Goal: Check status: Check status

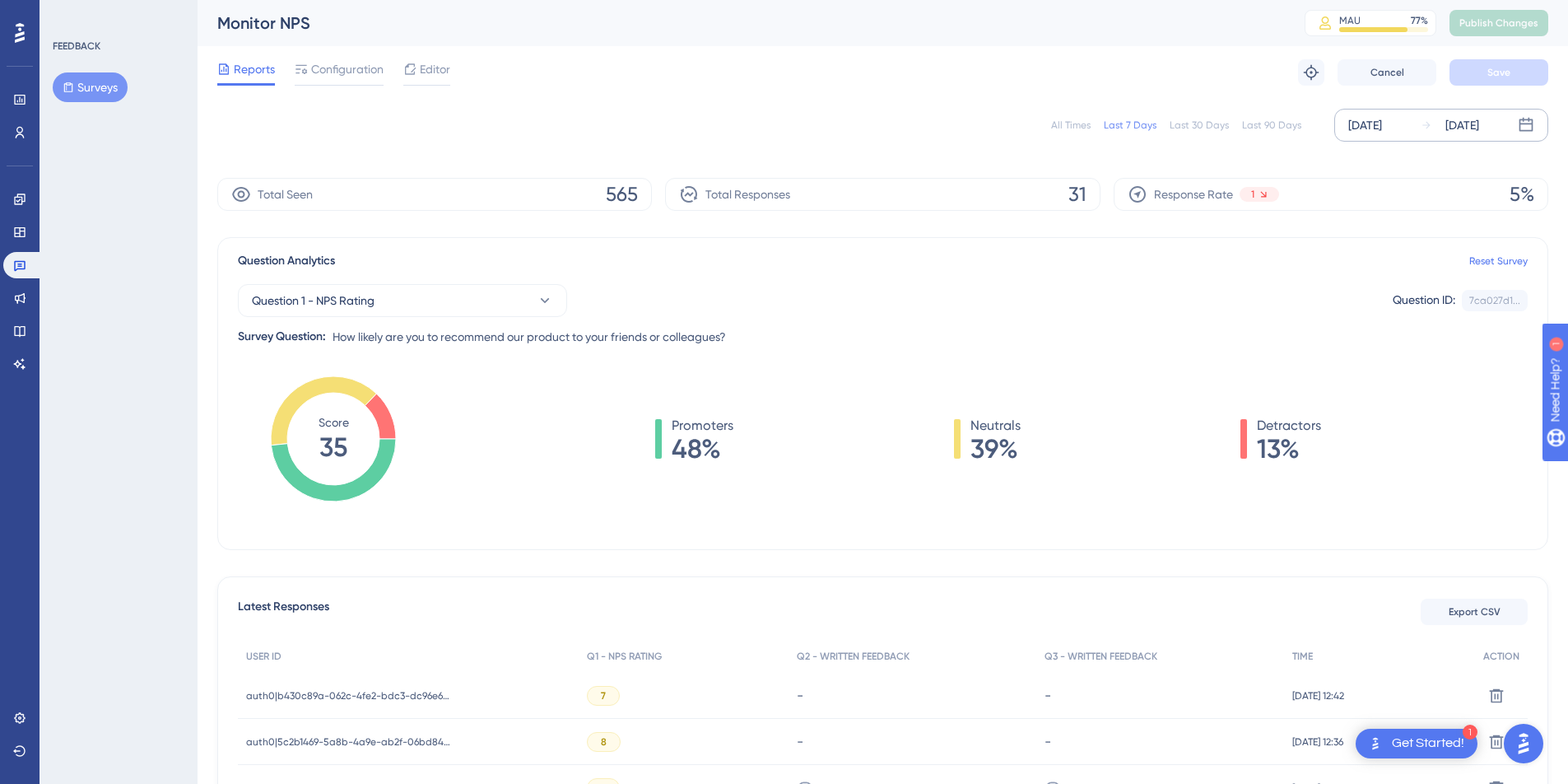
click at [1382, 128] on div "[DATE]" at bounding box center [1365, 125] width 34 height 20
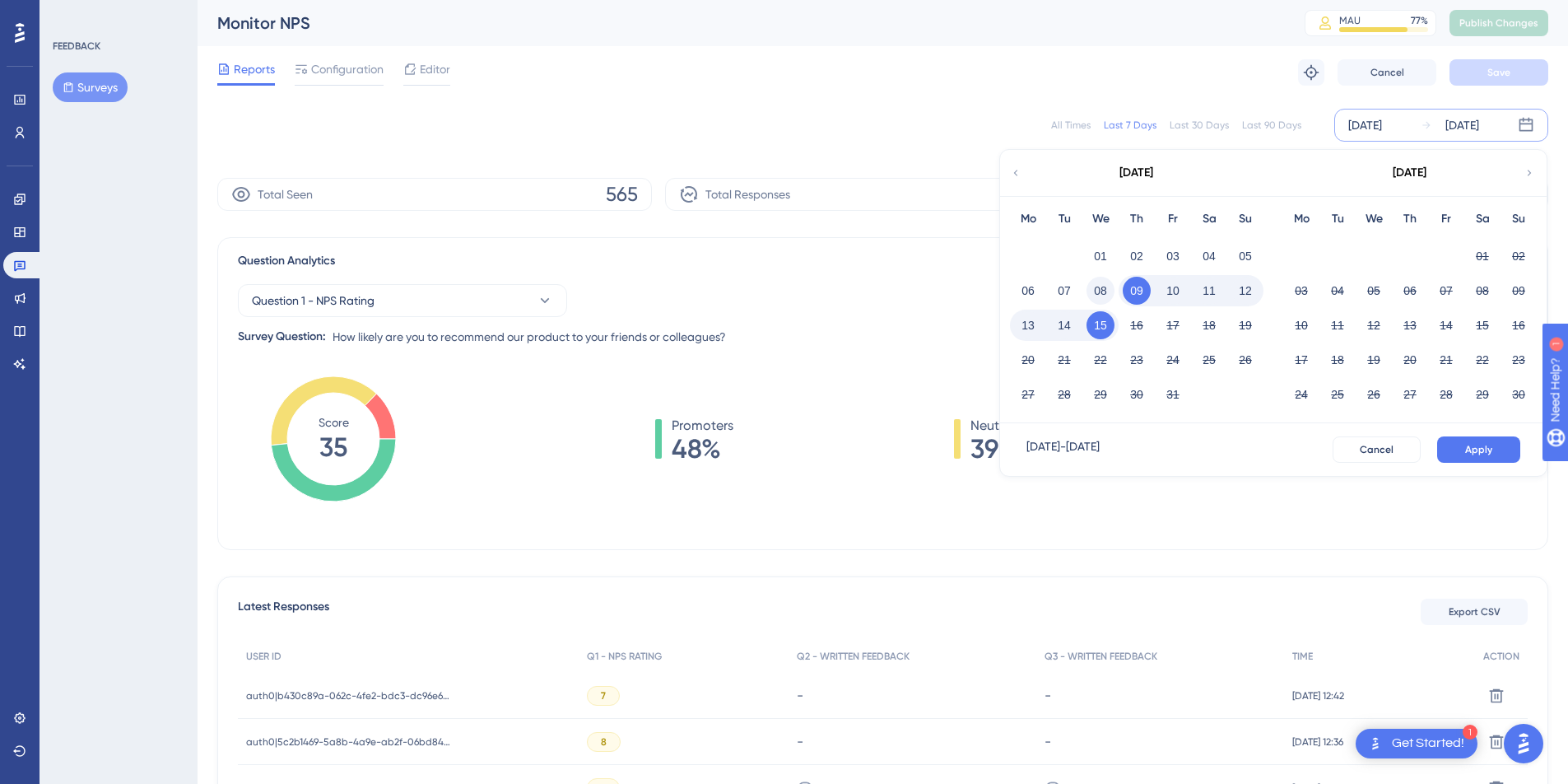
click at [1102, 286] on button "08" at bounding box center [1101, 290] width 28 height 28
click at [1481, 440] on button "Apply" at bounding box center [1479, 450] width 84 height 26
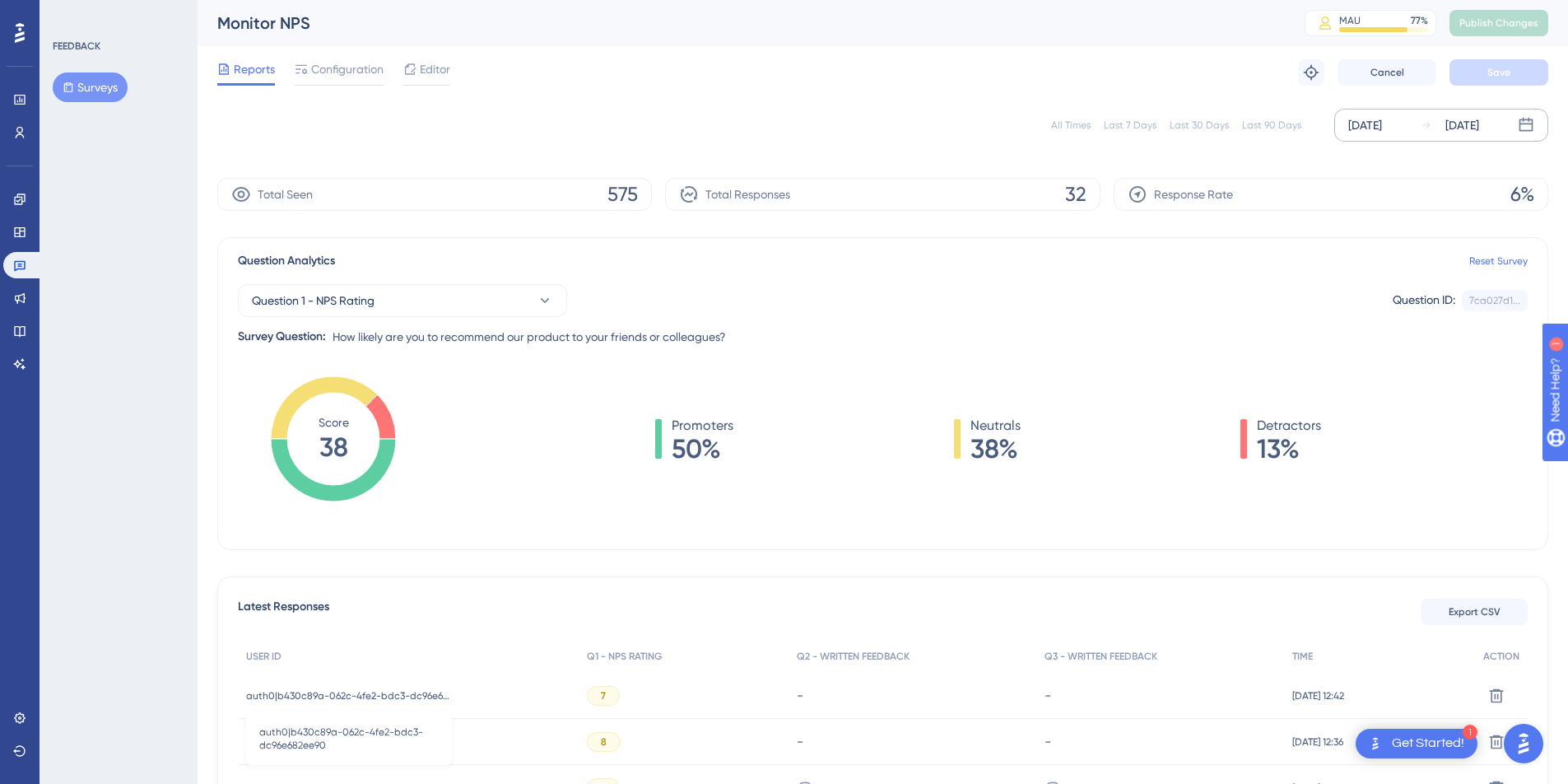
click at [360, 699] on span "auth0|b430c89a-062c-4fe2-bdc3-dc96e682ee90" at bounding box center [349, 696] width 206 height 13
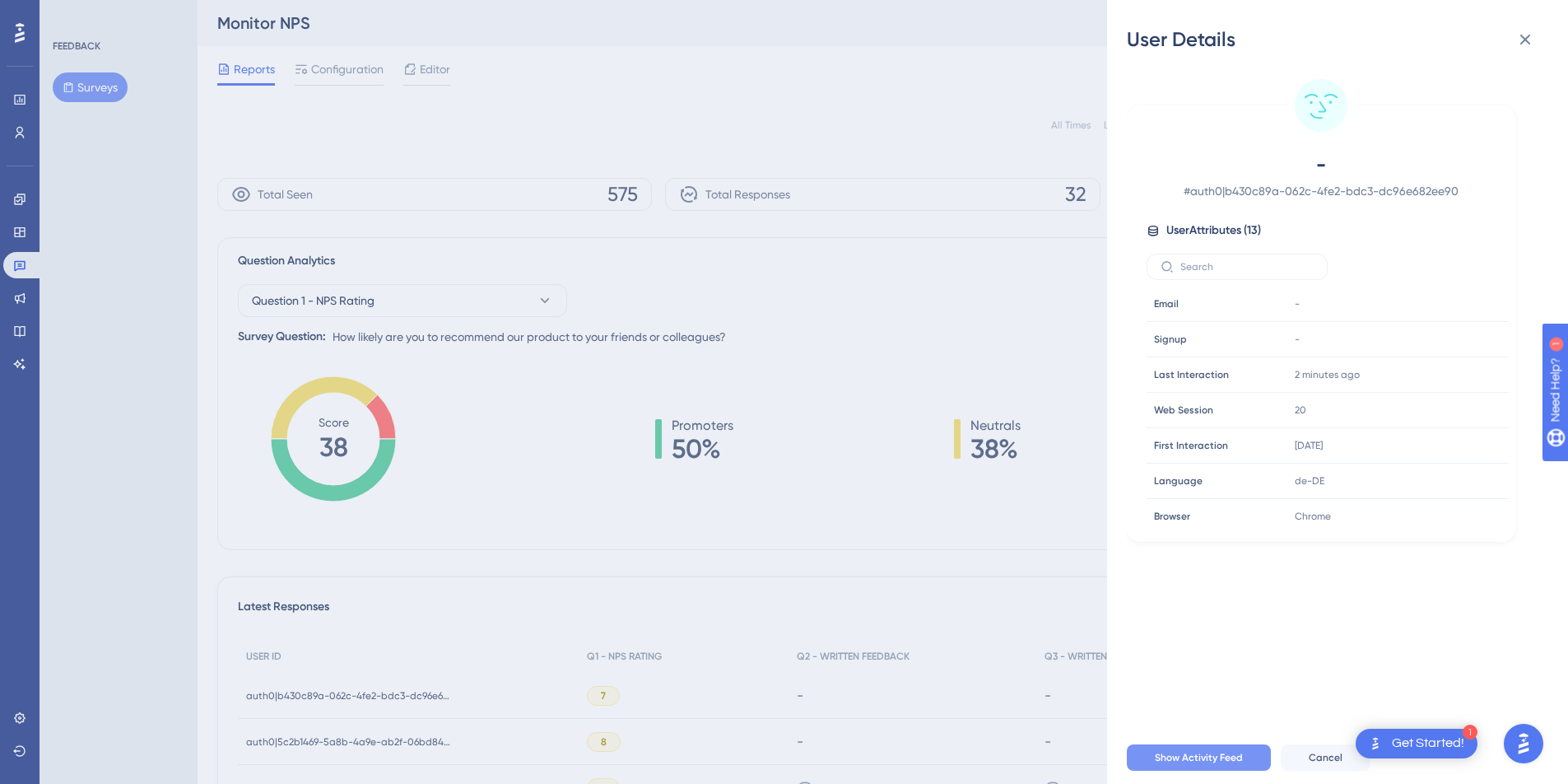
click at [1217, 764] on span "Show Activity Feed" at bounding box center [1198, 758] width 88 height 13
